Goal: Find specific page/section: Find specific page/section

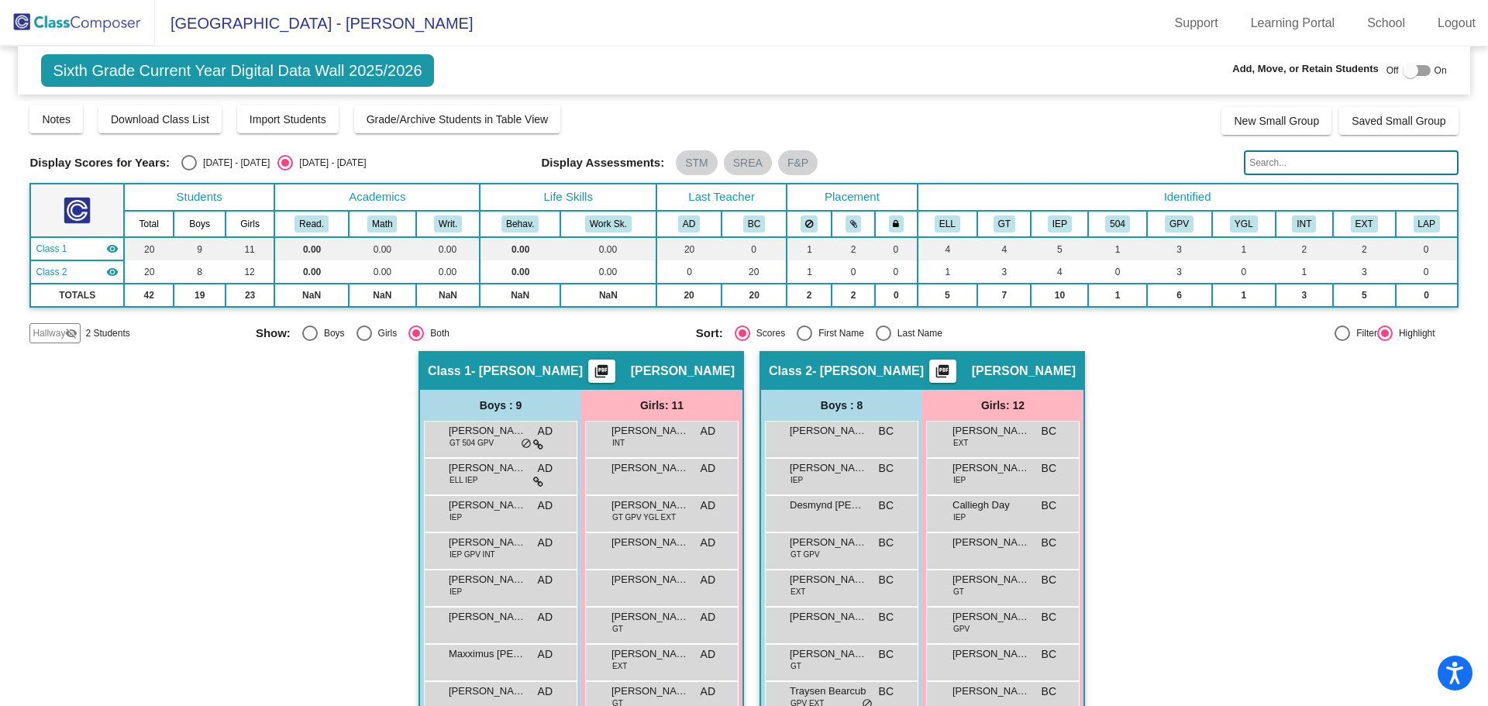
click at [67, 21] on img at bounding box center [77, 23] width 155 height 46
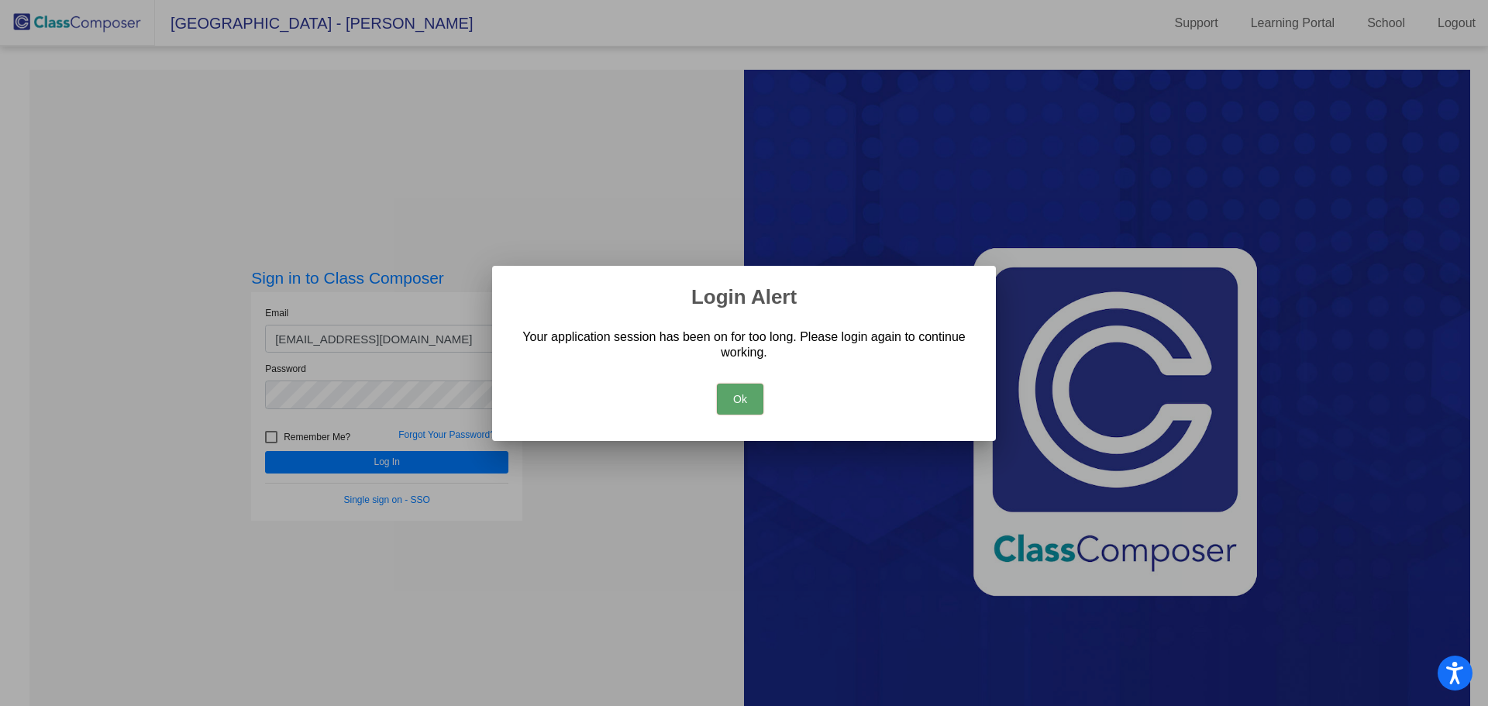
click at [728, 406] on button "Ok" at bounding box center [740, 399] width 47 height 31
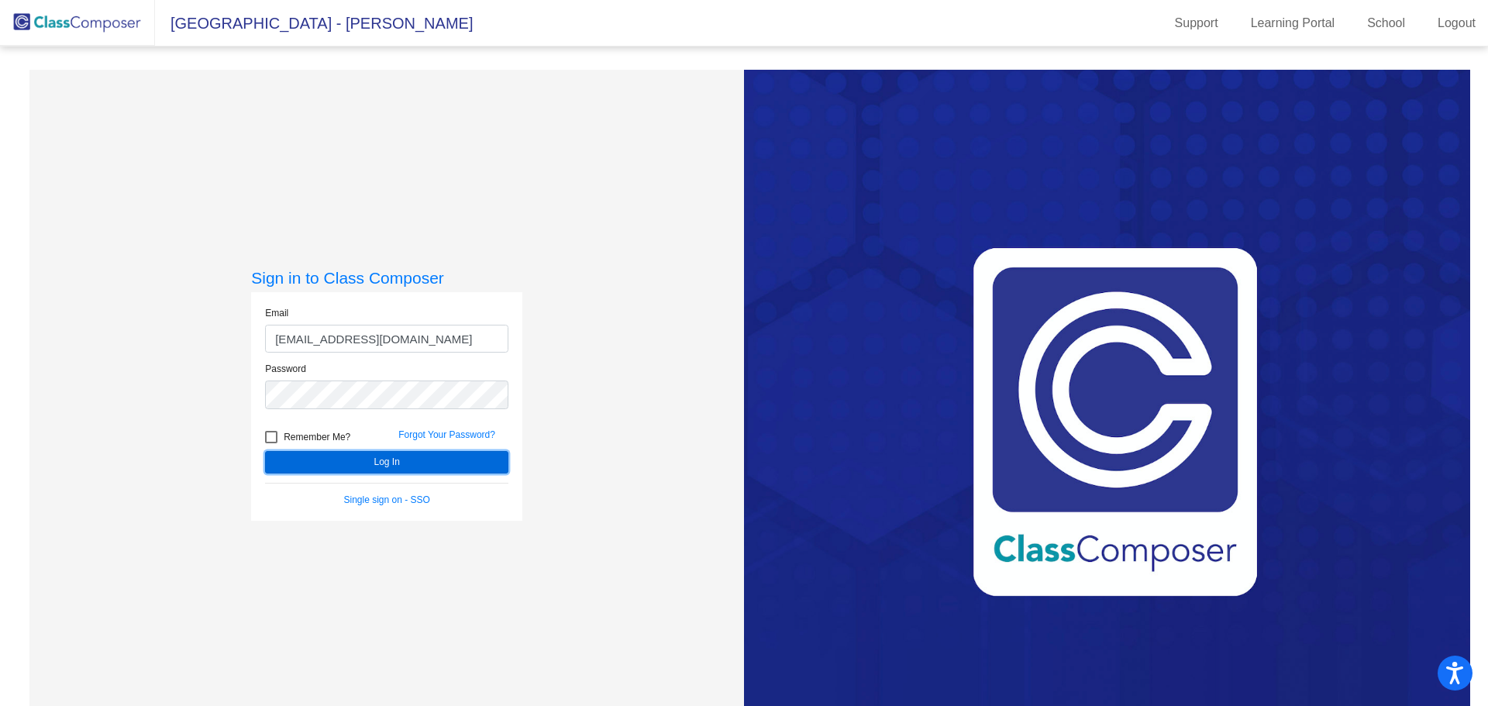
click at [483, 468] on button "Log In" at bounding box center [386, 462] width 243 height 22
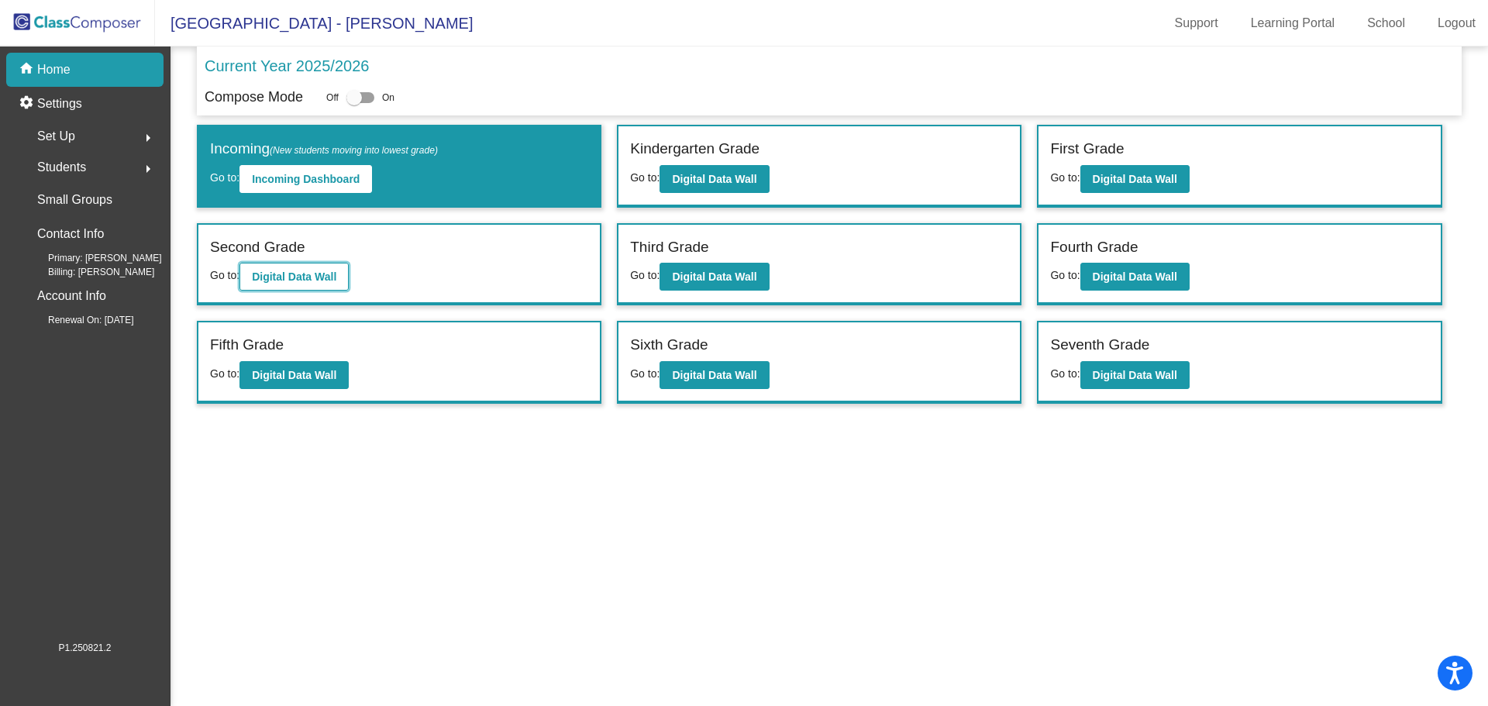
click at [343, 278] on button "Digital Data Wall" at bounding box center [294, 277] width 109 height 28
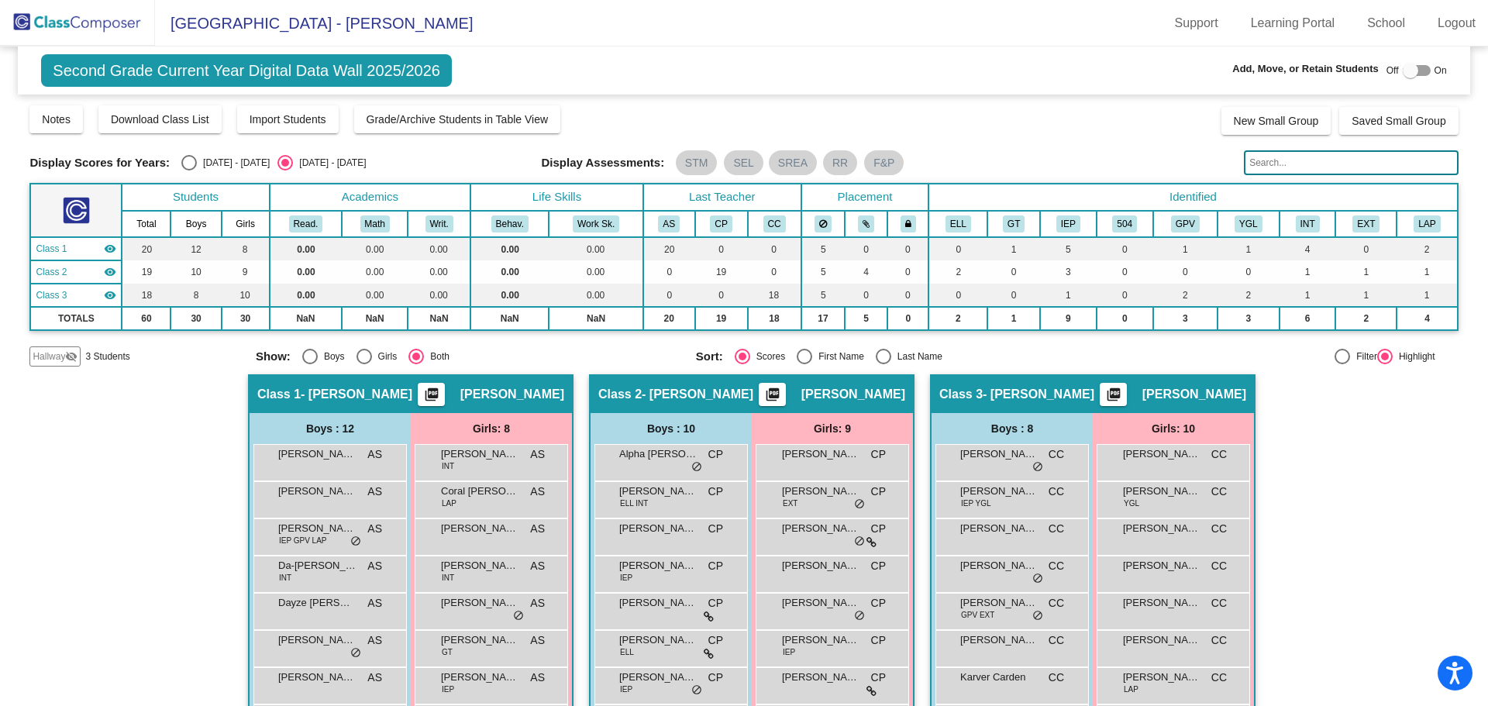
click at [882, 351] on div "Select an option" at bounding box center [884, 357] width 16 height 16
click at [883, 364] on input "Last Name" at bounding box center [883, 364] width 1 height 1
radio input "true"
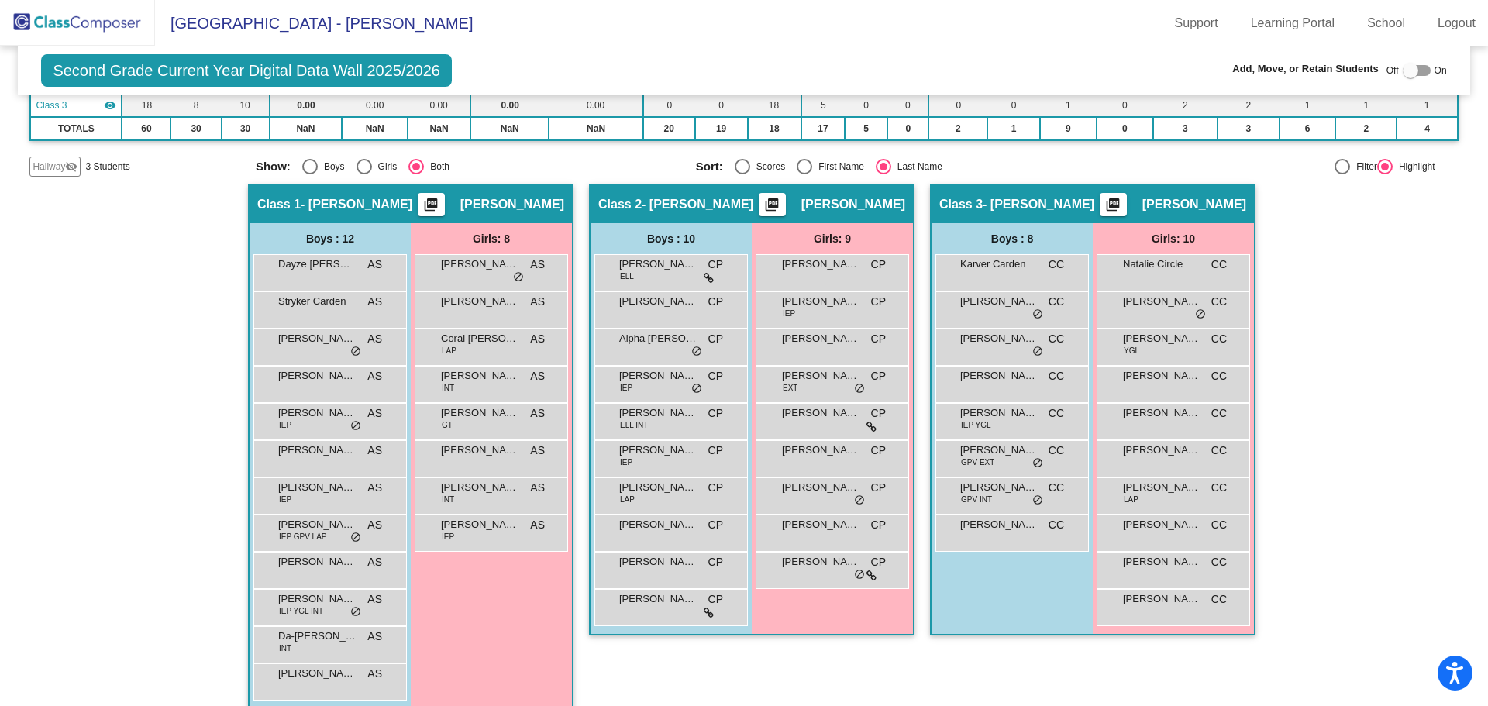
scroll to position [209, 0]
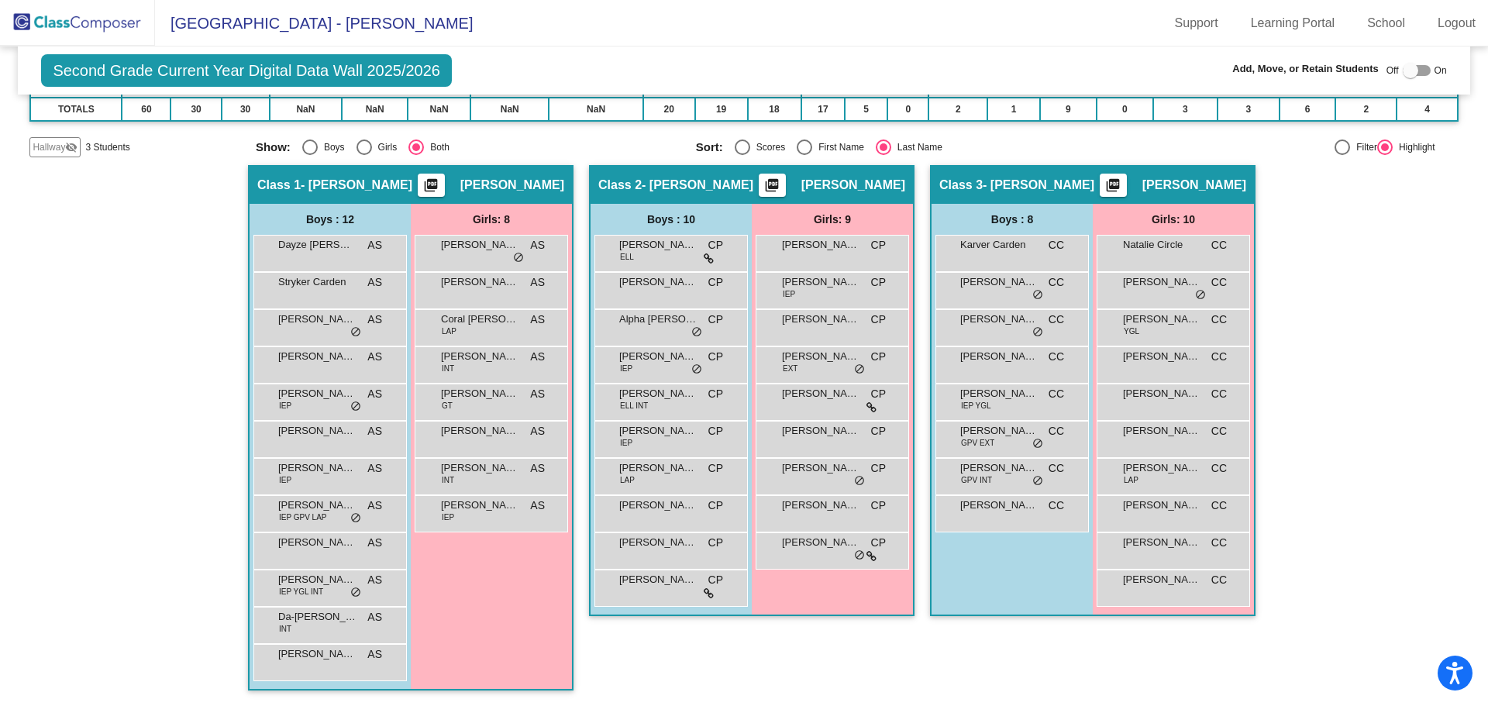
click at [98, 12] on img at bounding box center [77, 23] width 155 height 46
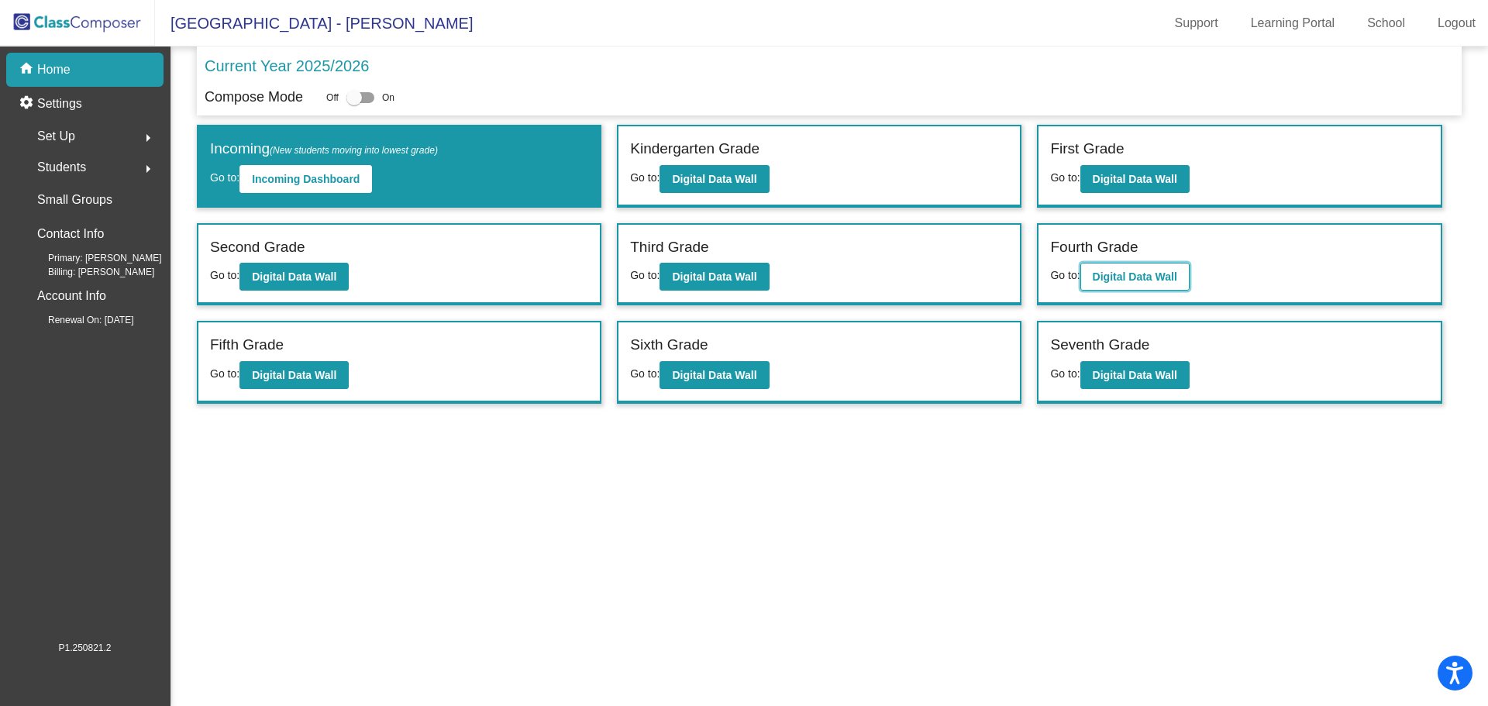
click at [1144, 276] on b "Digital Data Wall" at bounding box center [1135, 277] width 84 height 12
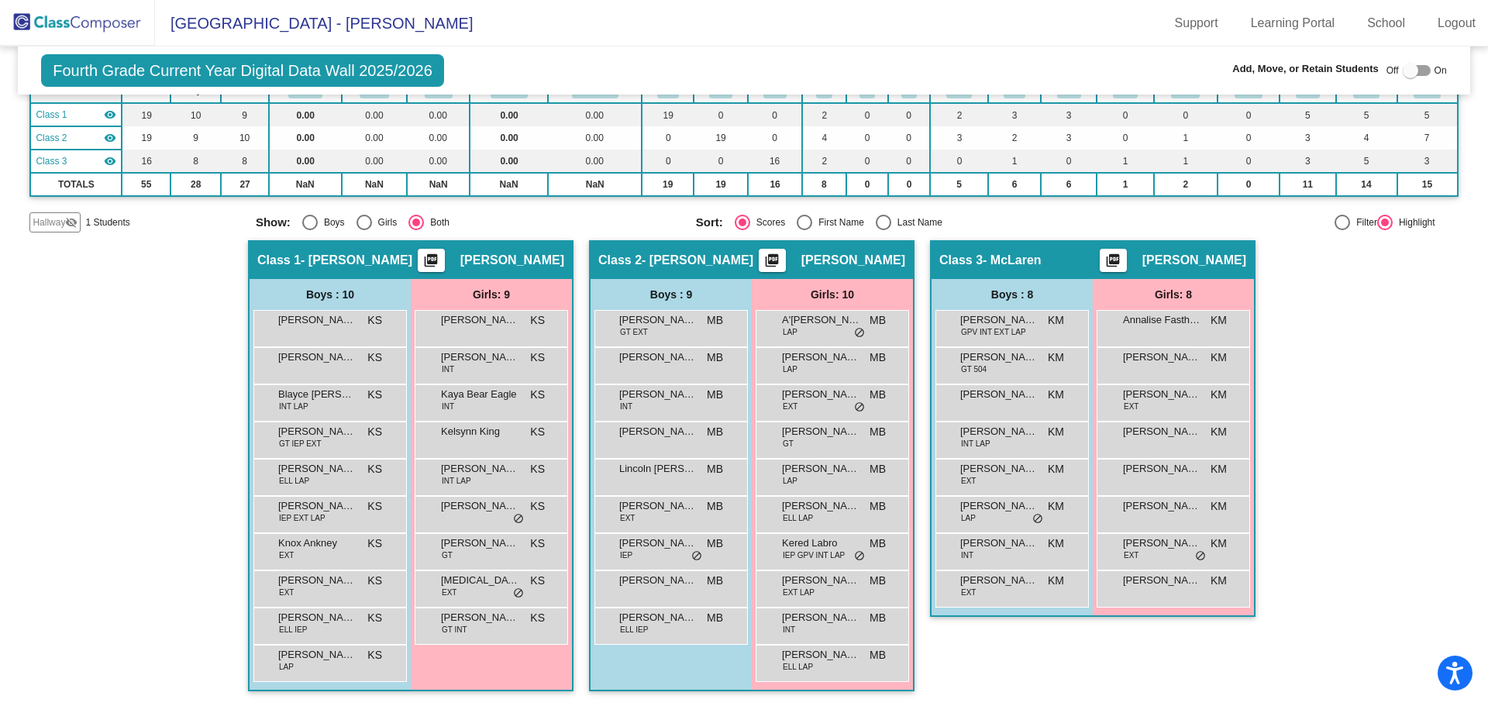
scroll to position [135, 0]
